Goal: Complete application form

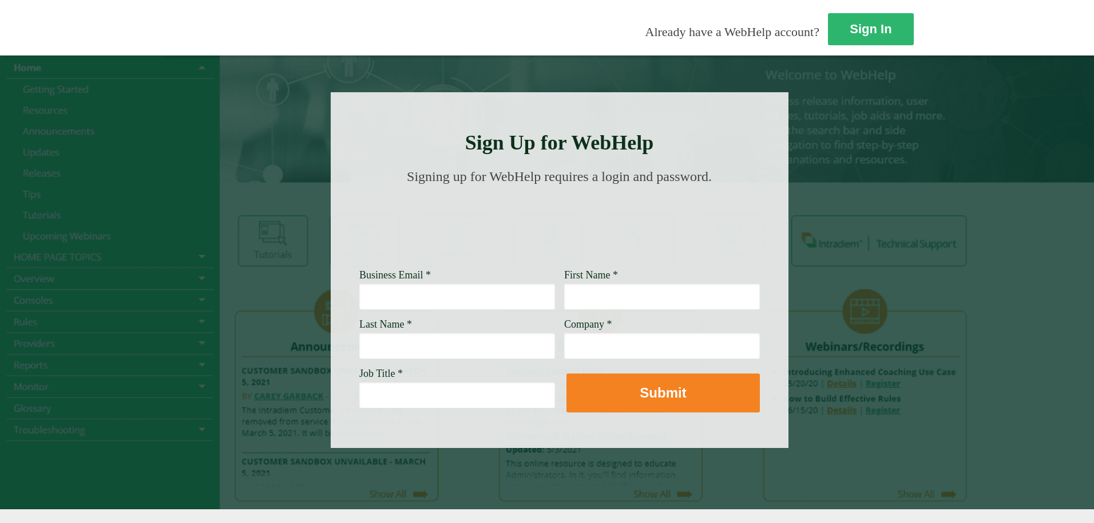
click at [359, 298] on input "Business Email *" at bounding box center [457, 296] width 196 height 26
type input "s"
click at [359, 292] on input "Business Email *" at bounding box center [457, 296] width 196 height 26
click at [359, 298] on input "Business Email *" at bounding box center [457, 296] width 196 height 26
type input "[PERSON_NAME][EMAIL_ADDRESS][PERSON_NAME][DOMAIN_NAME]"
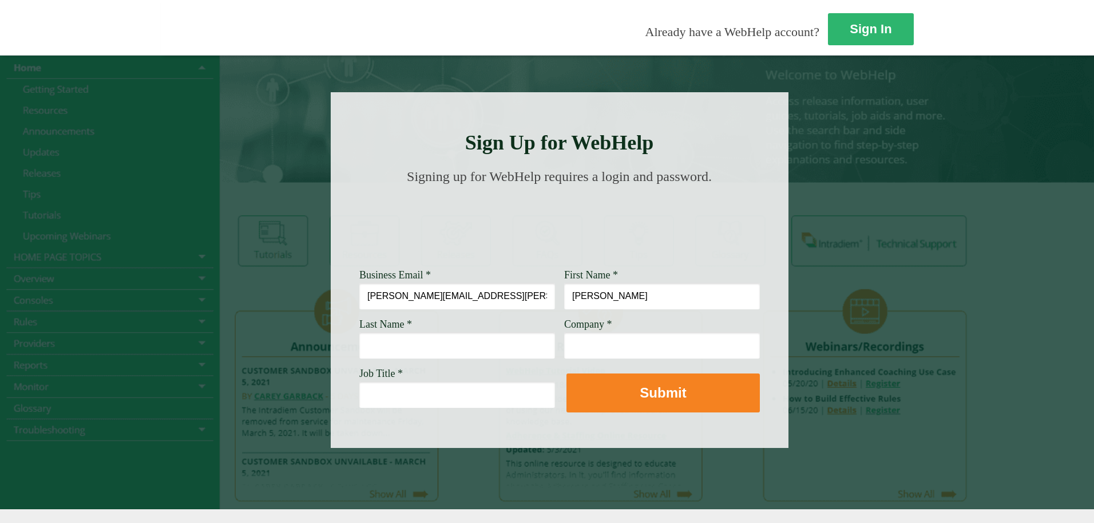
type input "[PERSON_NAME]"
click at [359, 347] on input "Last Name *" at bounding box center [457, 345] width 196 height 26
type input "[PERSON_NAME]"
click at [564, 347] on input "Company *" at bounding box center [662, 345] width 196 height 26
type input "wellsfargo"
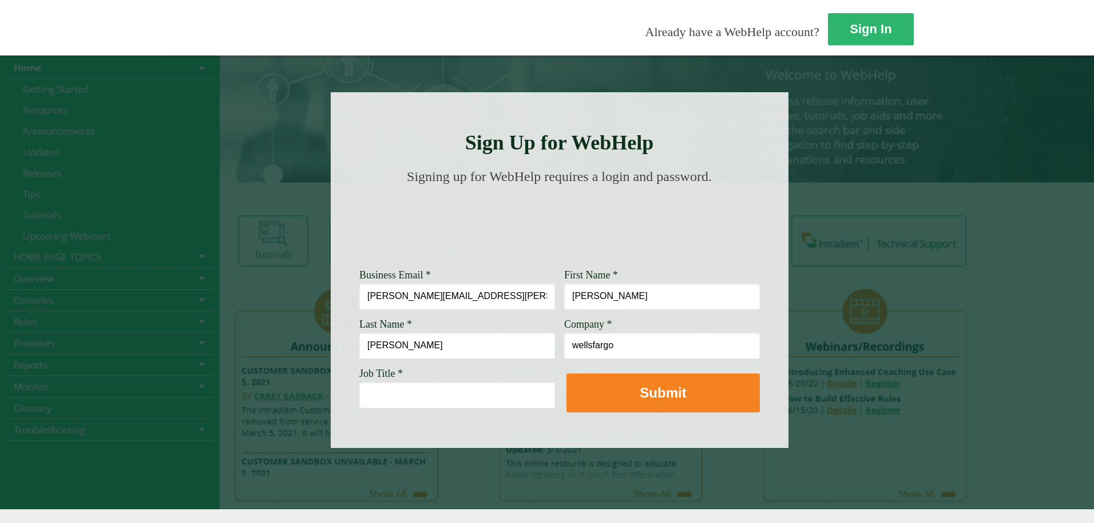
click at [359, 404] on input "Job Title *" at bounding box center [457, 394] width 196 height 26
click at [359, 393] on input "team" at bounding box center [457, 394] width 196 height 26
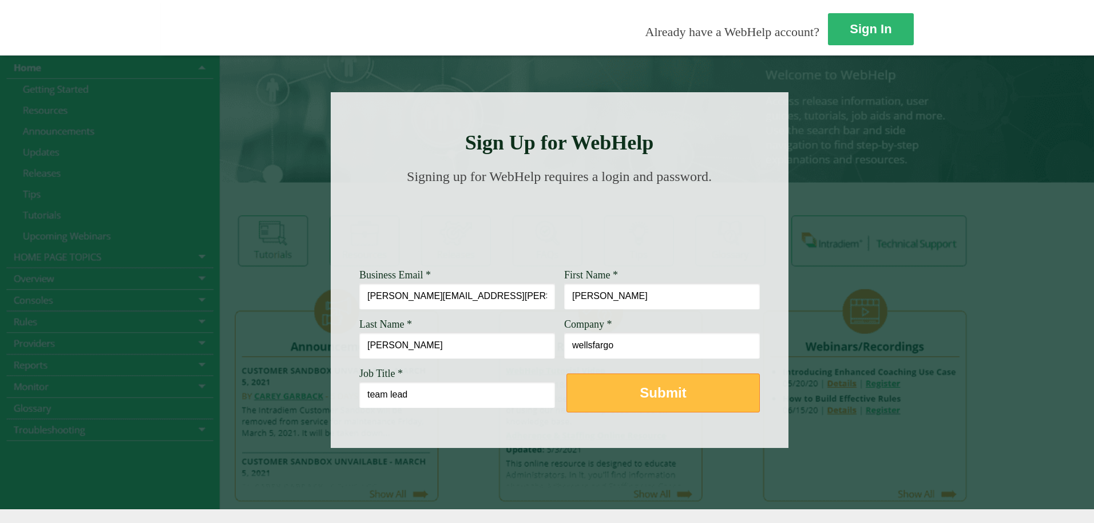
type input "team lead"
click at [640, 394] on strong "Submit" at bounding box center [663, 392] width 46 height 15
